Goal: Transaction & Acquisition: Book appointment/travel/reservation

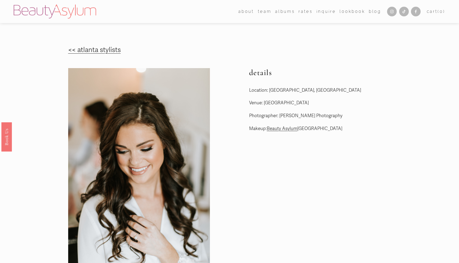
click at [306, 12] on link "Rates" at bounding box center [305, 12] width 14 height 8
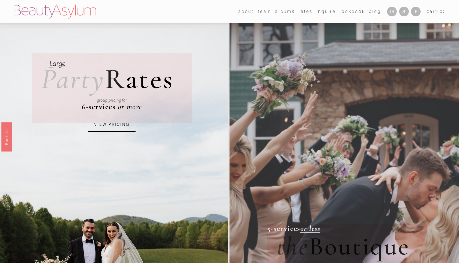
click at [327, 10] on link "Inquire" at bounding box center [326, 12] width 20 height 8
